Goal: Task Accomplishment & Management: Use online tool/utility

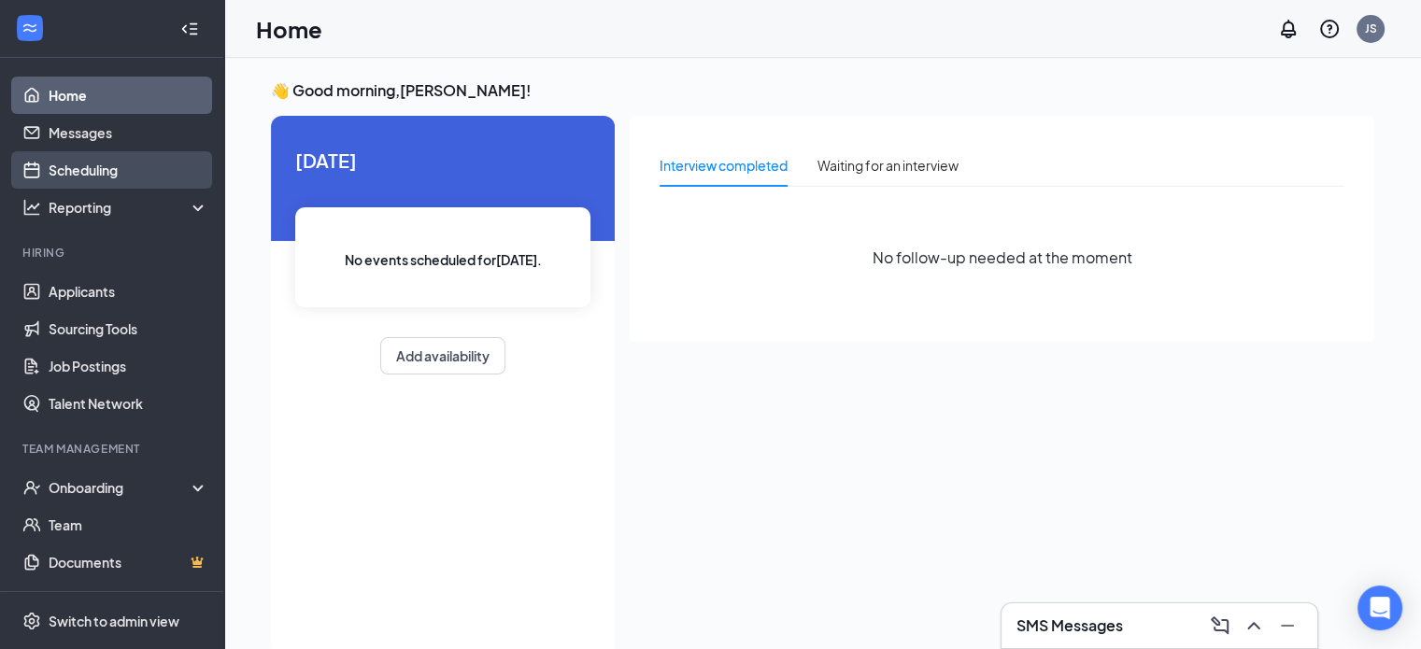
click at [88, 164] on link "Scheduling" at bounding box center [129, 169] width 160 height 37
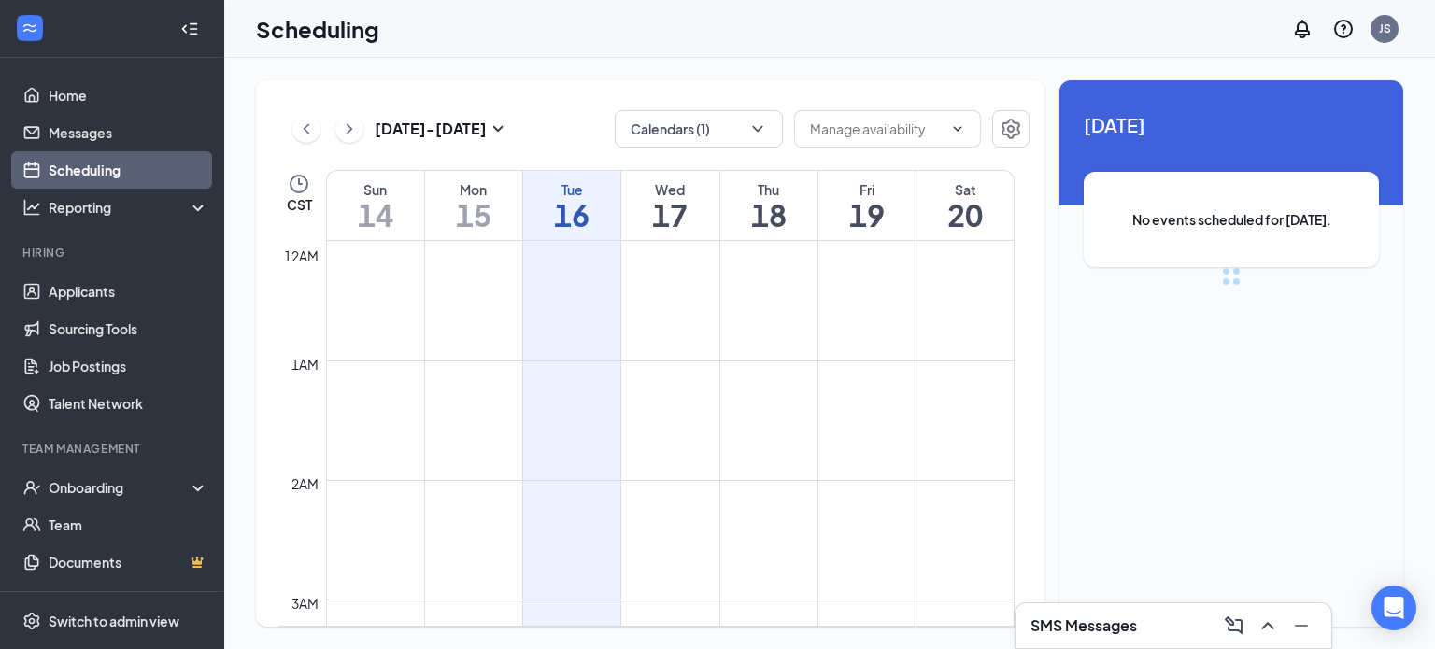
scroll to position [918, 0]
click at [664, 155] on div "[DATE] - [DATE] Calendars (1) CST Sun 14 Mon 15 Tue 16 Wed 17 Thu 18 Fri 19 Sat…" at bounding box center [650, 353] width 788 height 546
click at [665, 151] on div "[DATE] - [DATE] Calendars (1) CST Sun 14 Mon 15 Tue 16 Wed 17 Thu 18 Fri 19 Sat…" at bounding box center [650, 353] width 788 height 546
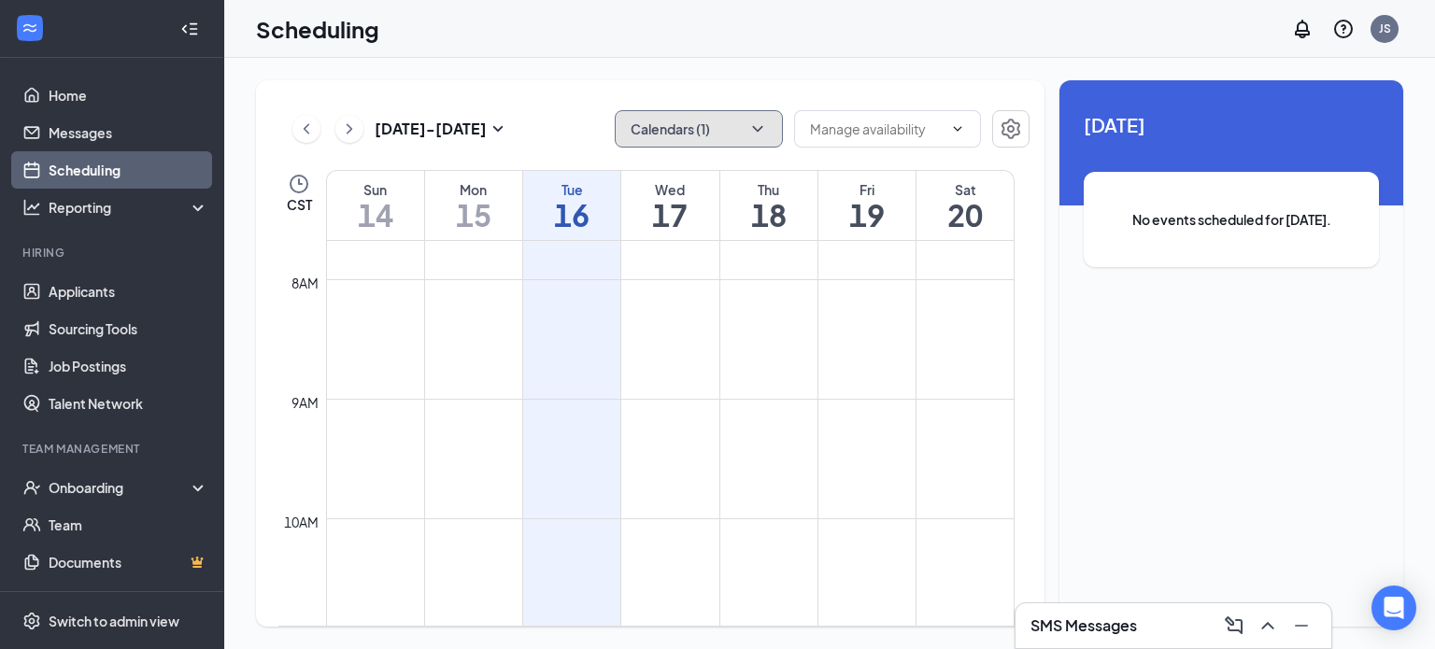
click at [667, 142] on button "Calendars (1)" at bounding box center [699, 128] width 168 height 37
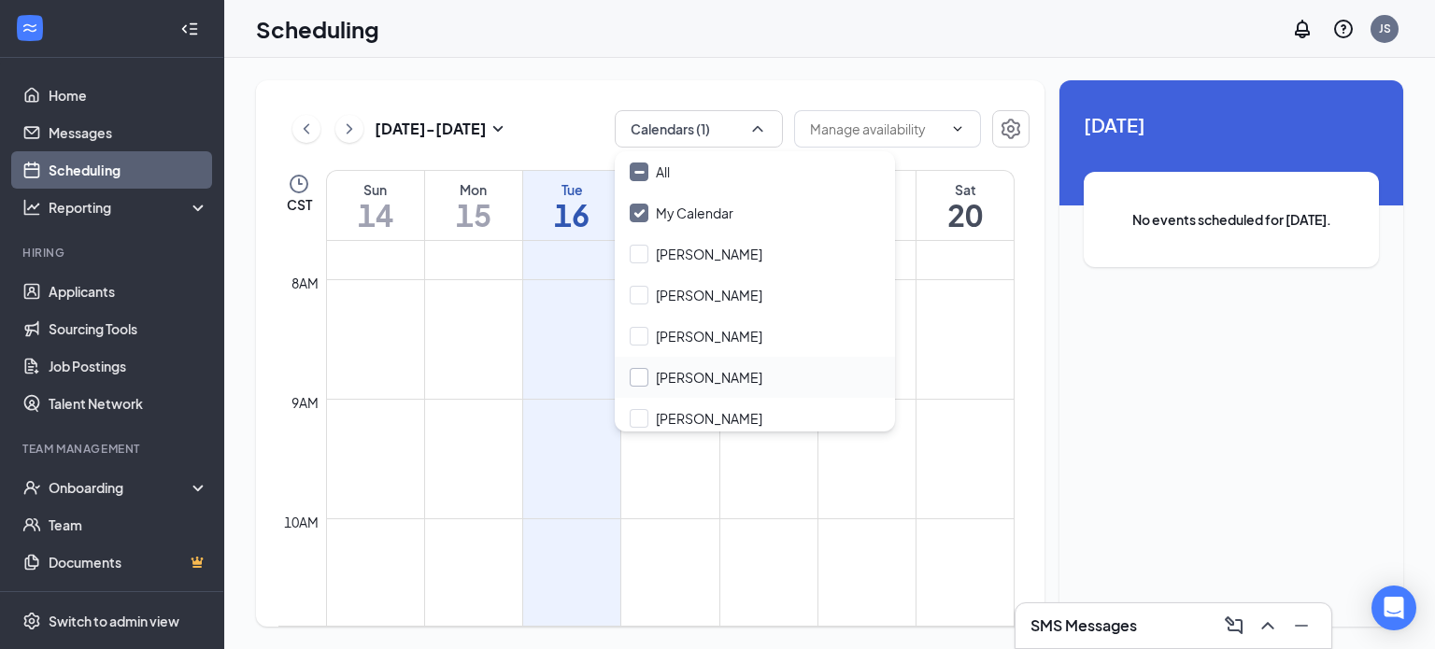
click at [660, 375] on input "[PERSON_NAME]" at bounding box center [696, 377] width 133 height 19
checkbox input "true"
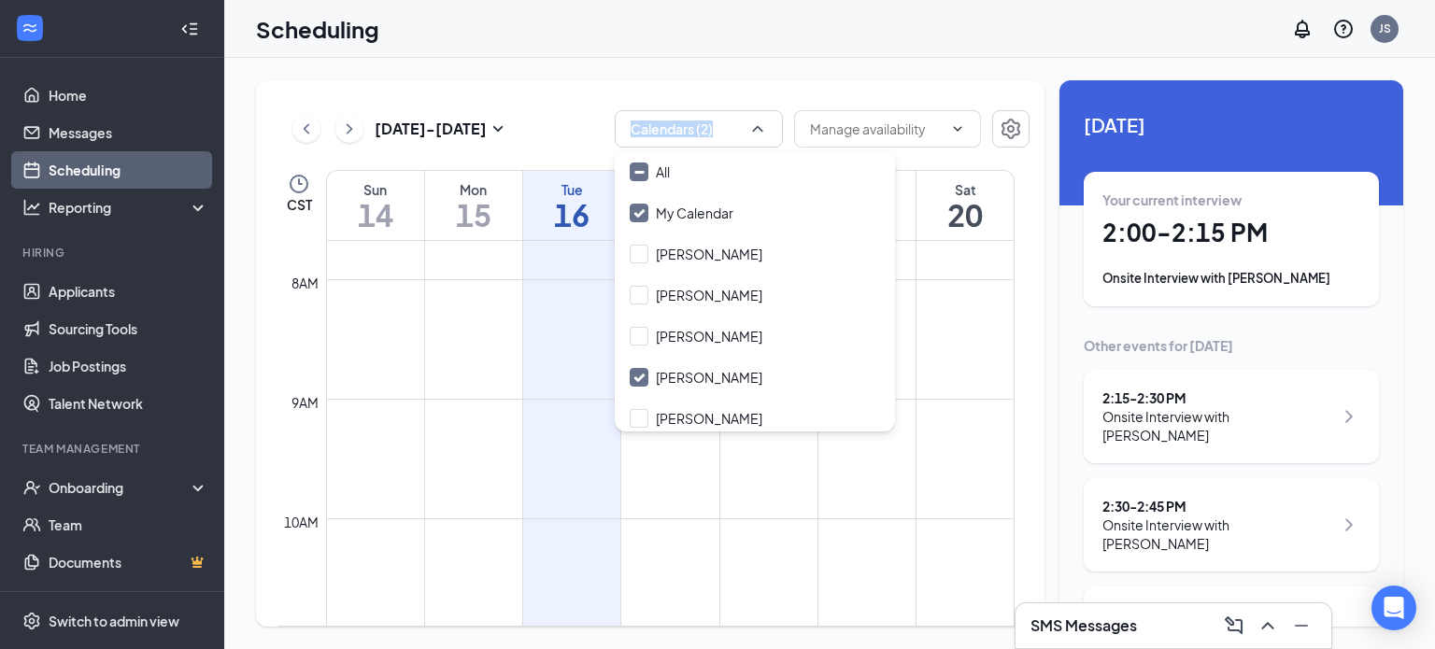
click at [603, 134] on div "[DATE] - [DATE] Calendars (2)" at bounding box center [653, 128] width 751 height 37
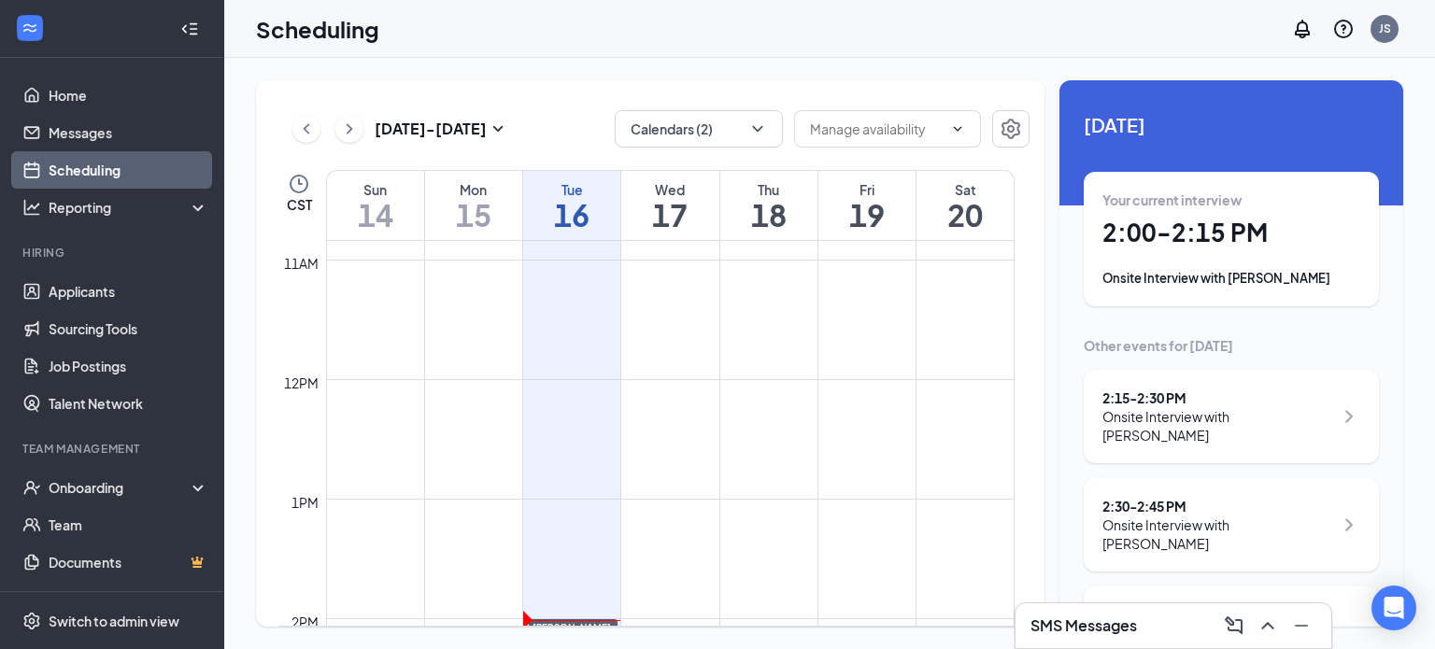
scroll to position [1479, 0]
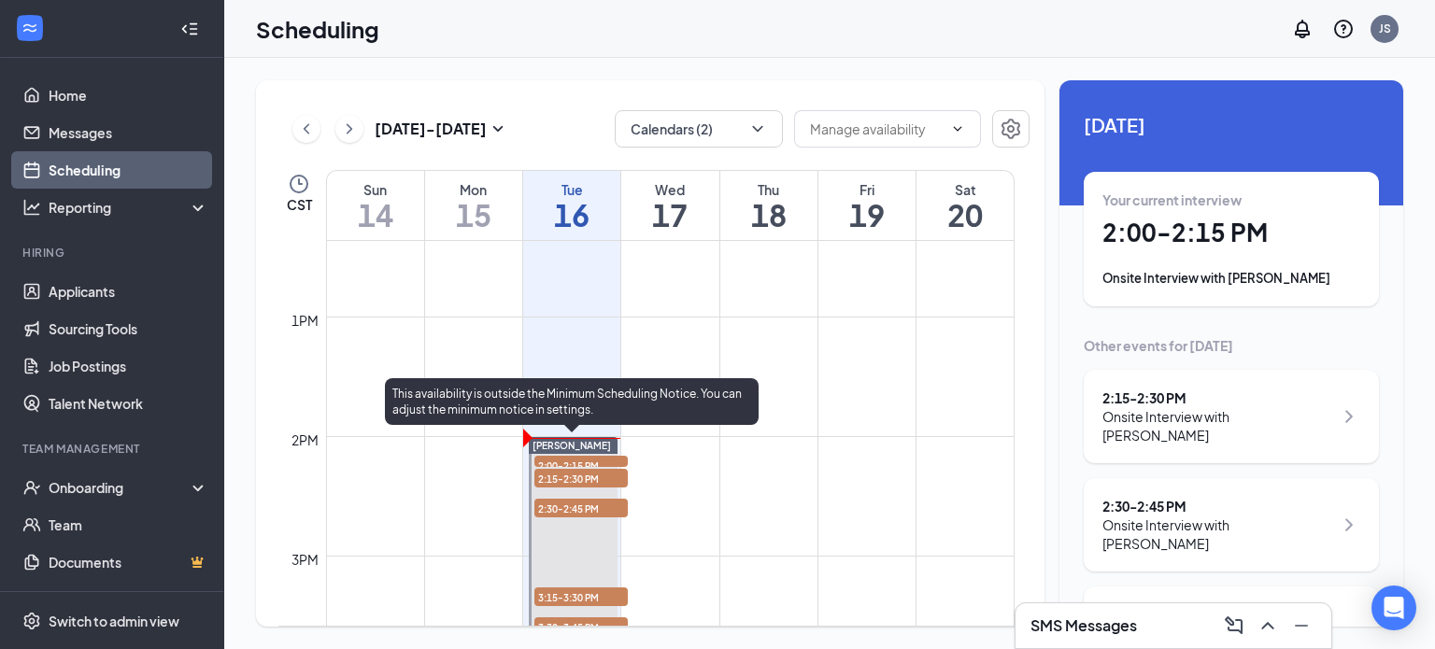
click at [571, 465] on span "2:00-2:15 PM" at bounding box center [580, 465] width 93 height 19
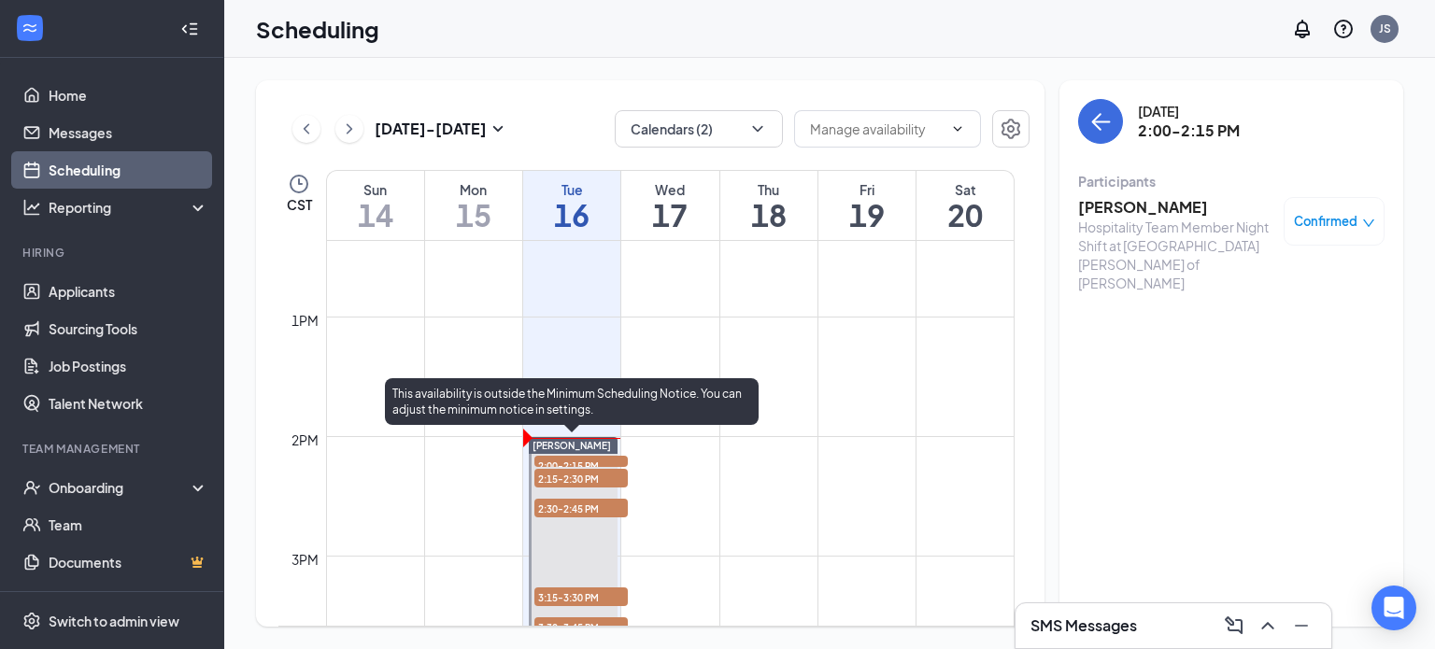
click at [572, 477] on span "2:15-2:30 PM" at bounding box center [580, 478] width 93 height 19
click at [597, 511] on span "2:30-2:45 PM" at bounding box center [580, 508] width 93 height 19
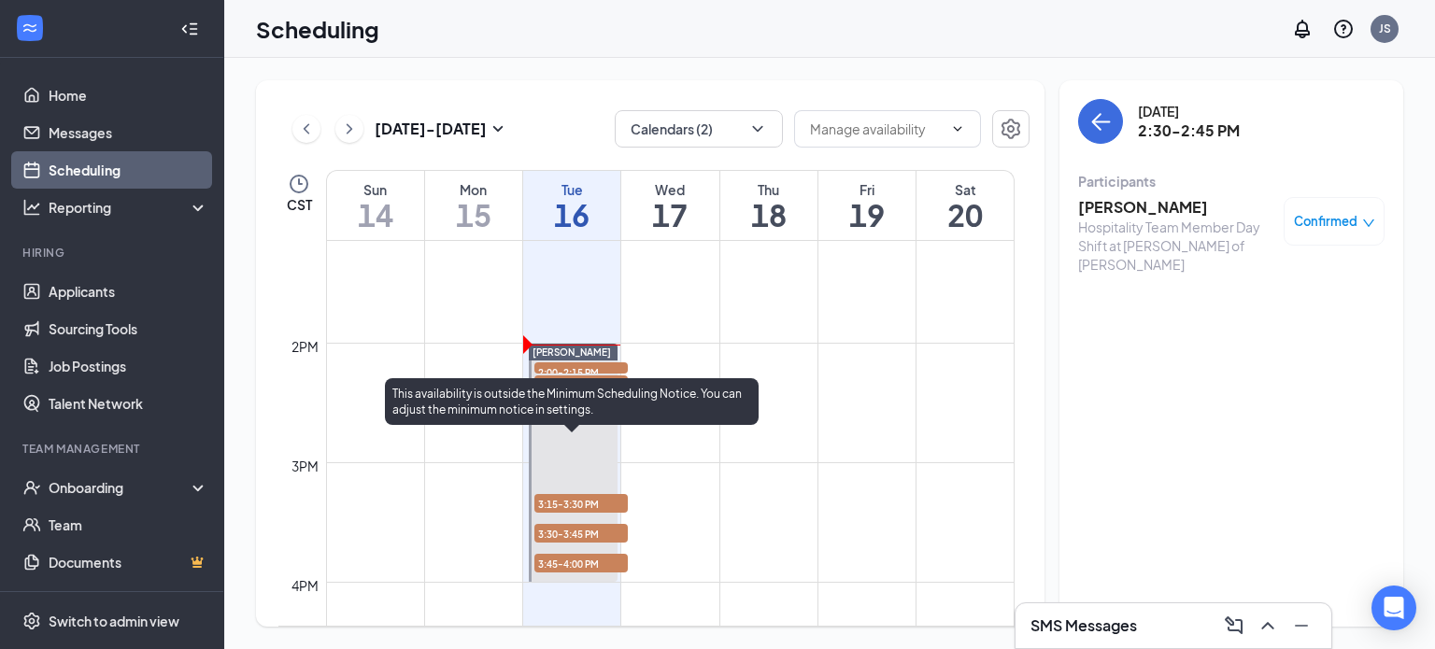
click at [580, 500] on span "3:15-3:30 PM" at bounding box center [580, 503] width 93 height 19
click at [587, 530] on span "3:30-3:45 PM" at bounding box center [580, 533] width 93 height 19
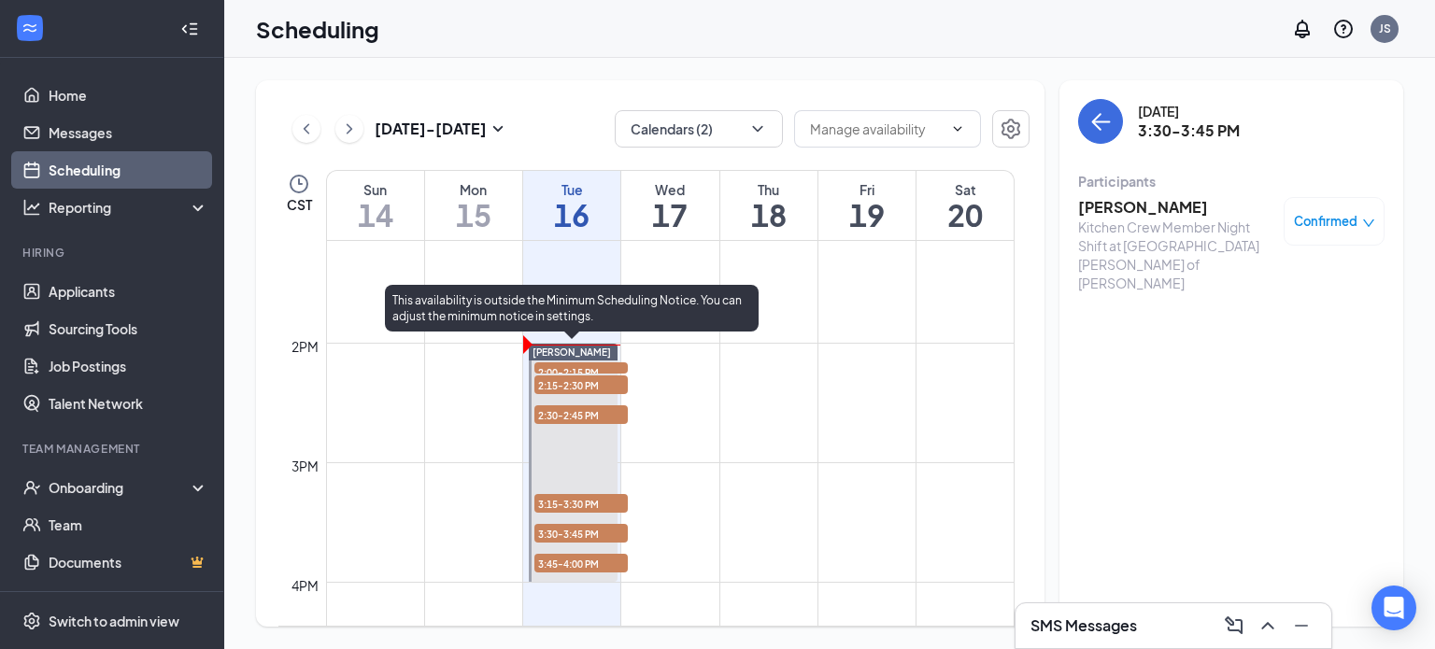
click at [590, 563] on span "3:45-4:00 PM" at bounding box center [580, 563] width 93 height 19
